Goal: Task Accomplishment & Management: Complete application form

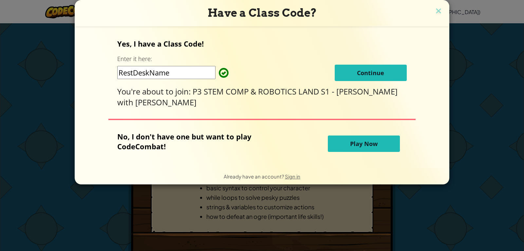
click at [357, 70] on span "Continue" at bounding box center [370, 73] width 27 height 8
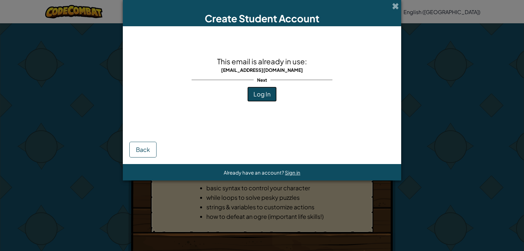
click at [254, 88] on button "Log In" at bounding box center [261, 93] width 29 height 15
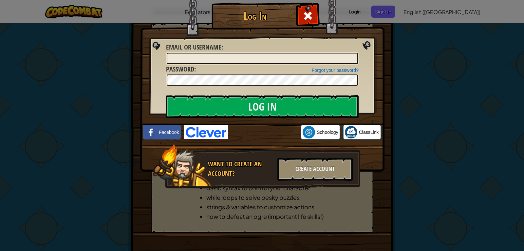
drag, startPoint x: 207, startPoint y: 48, endPoint x: 205, endPoint y: 55, distance: 7.5
click at [206, 54] on div "Email or Username :" at bounding box center [262, 54] width 193 height 22
drag, startPoint x: 205, startPoint y: 55, endPoint x: 206, endPoint y: 62, distance: 6.6
click at [205, 58] on input "Email or Username :" at bounding box center [262, 58] width 191 height 11
drag, startPoint x: 272, startPoint y: 64, endPoint x: 201, endPoint y: 58, distance: 71.3
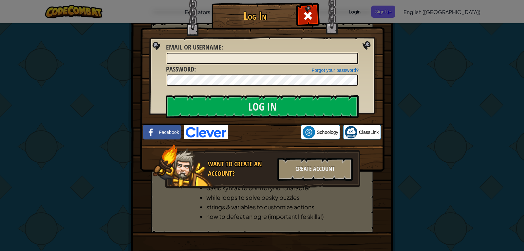
click at [164, 55] on img at bounding box center [262, 76] width 244 height 191
click at [201, 60] on input "Email or Username :" at bounding box center [262, 58] width 191 height 11
